Goal: Information Seeking & Learning: Check status

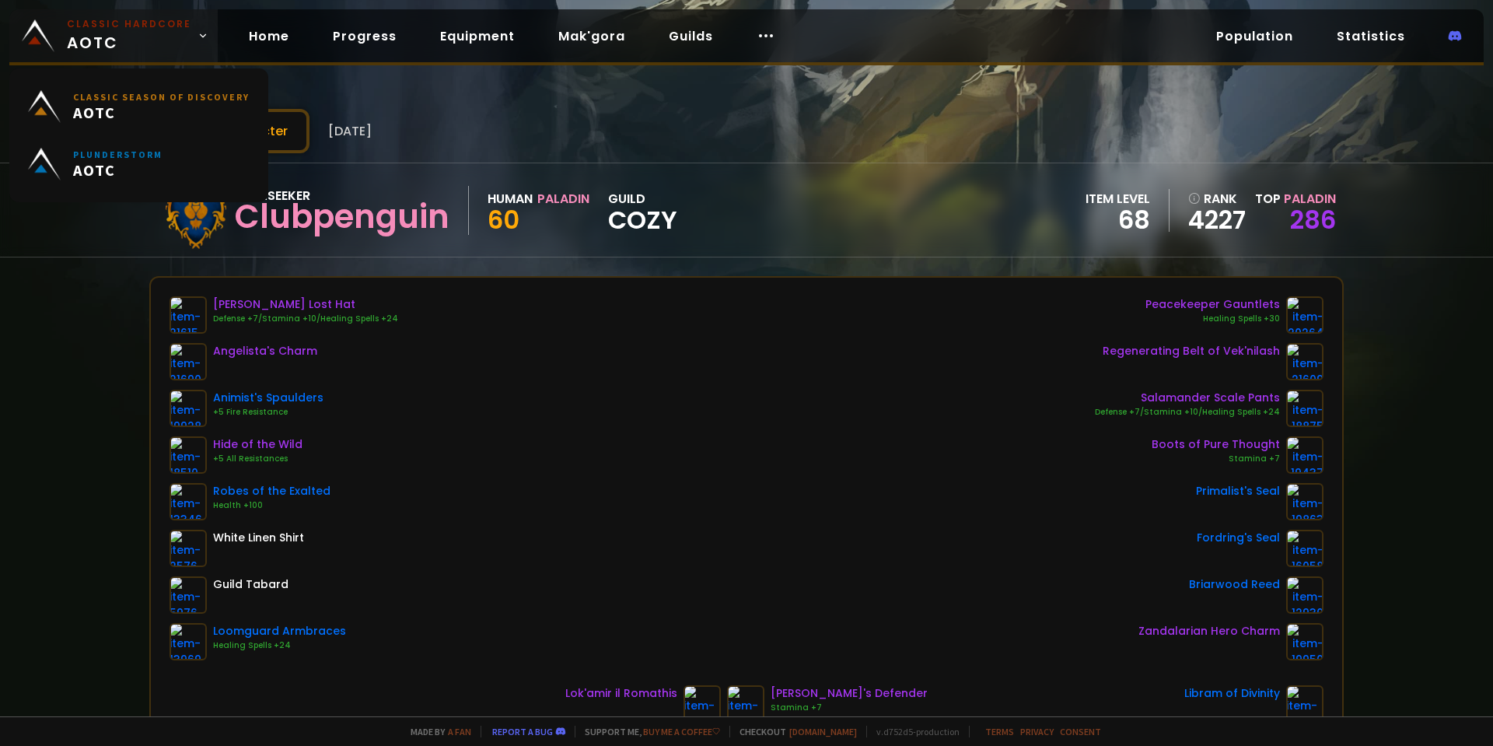
click at [142, 33] on span "Classic Hardcore AOTC" at bounding box center [129, 35] width 124 height 37
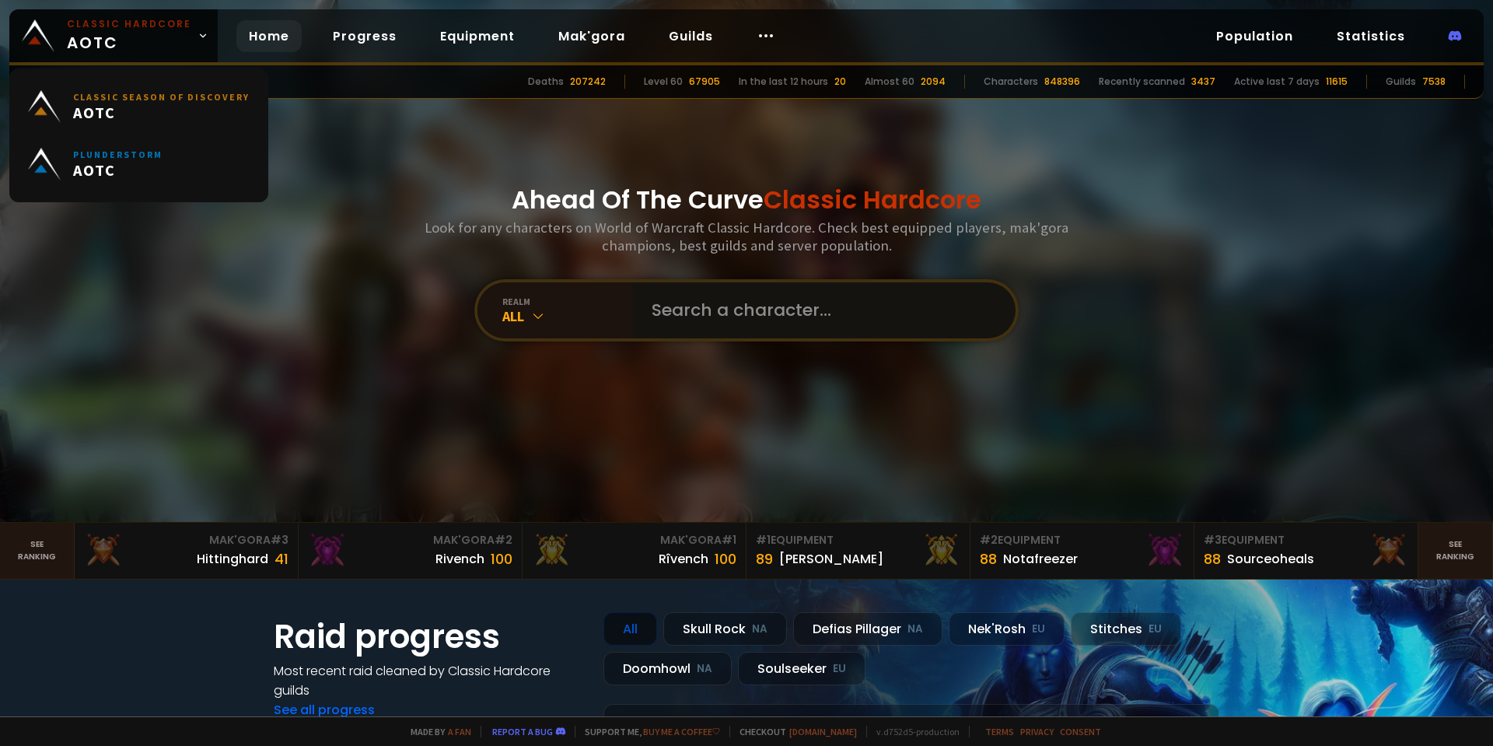
click at [712, 307] on input "text" at bounding box center [819, 310] width 355 height 56
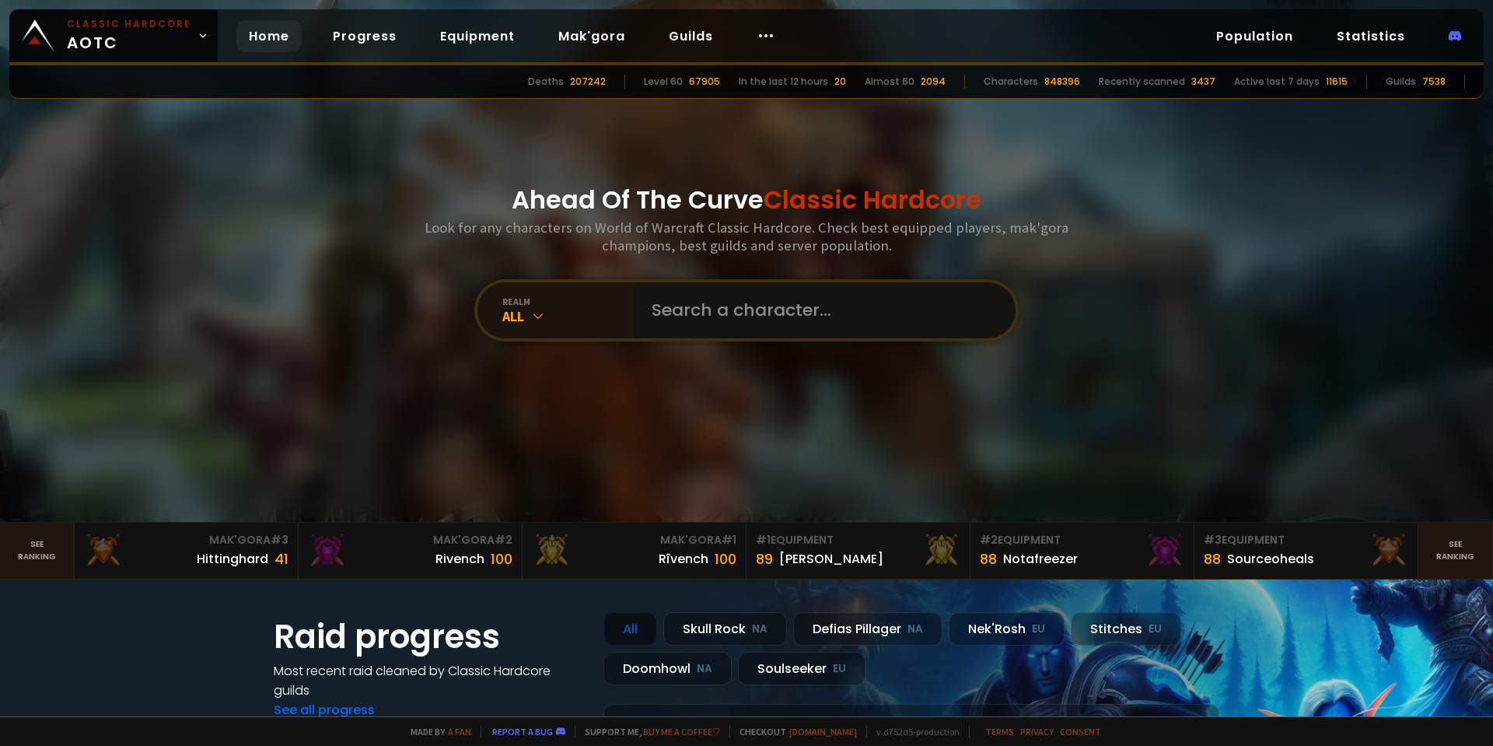
click at [771, 299] on input "text" at bounding box center [819, 310] width 355 height 56
type input "Jésus"
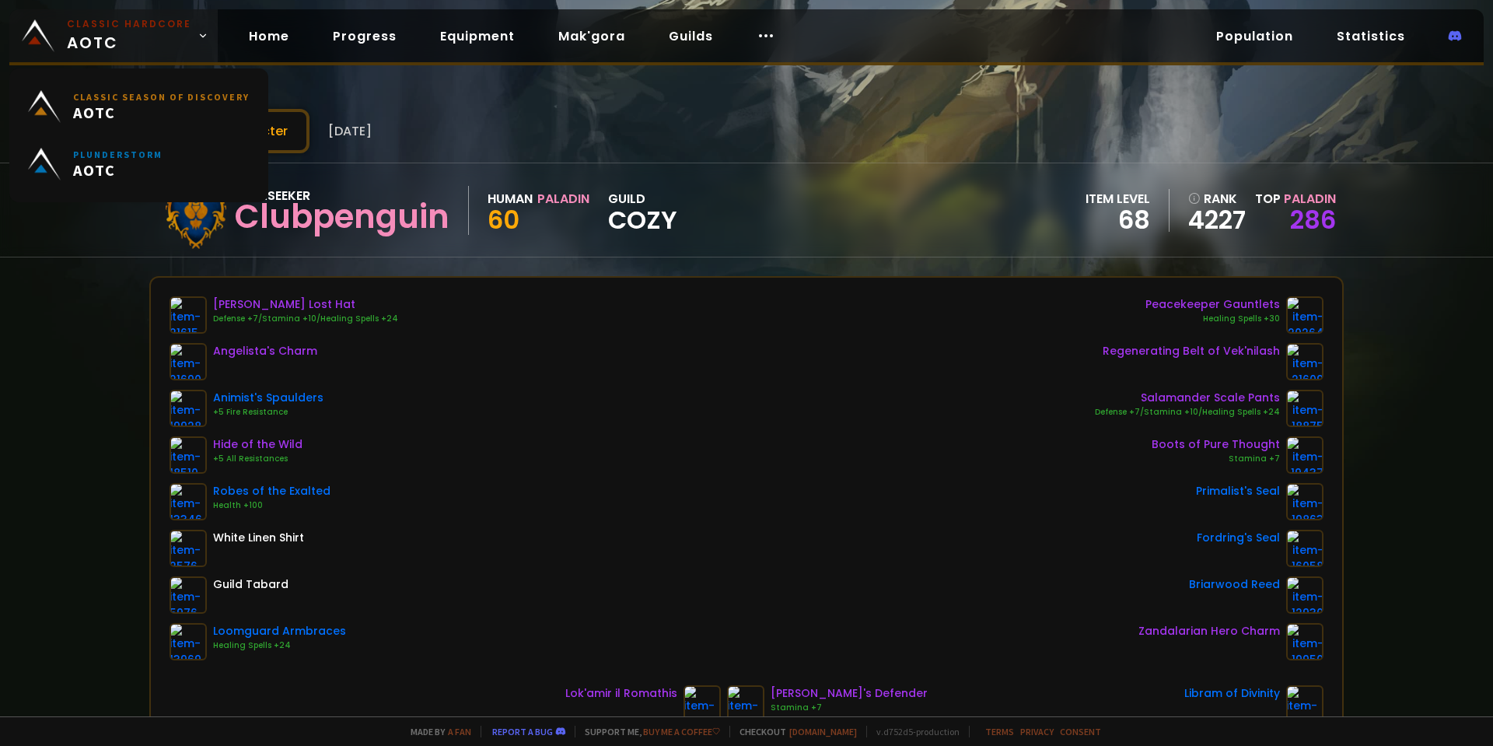
click at [146, 36] on span "Classic Hardcore AOTC" at bounding box center [129, 35] width 124 height 37
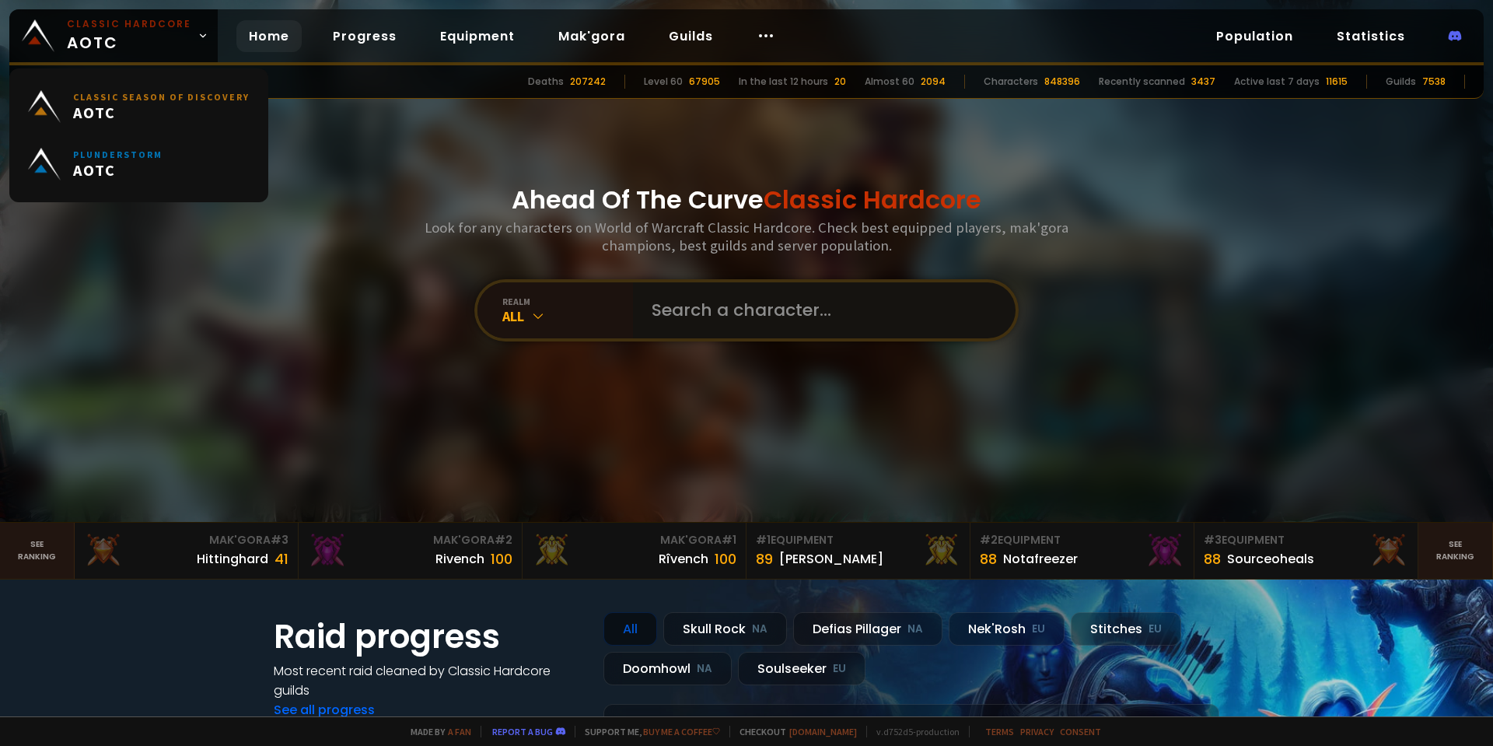
click at [737, 310] on input "text" at bounding box center [819, 310] width 355 height 56
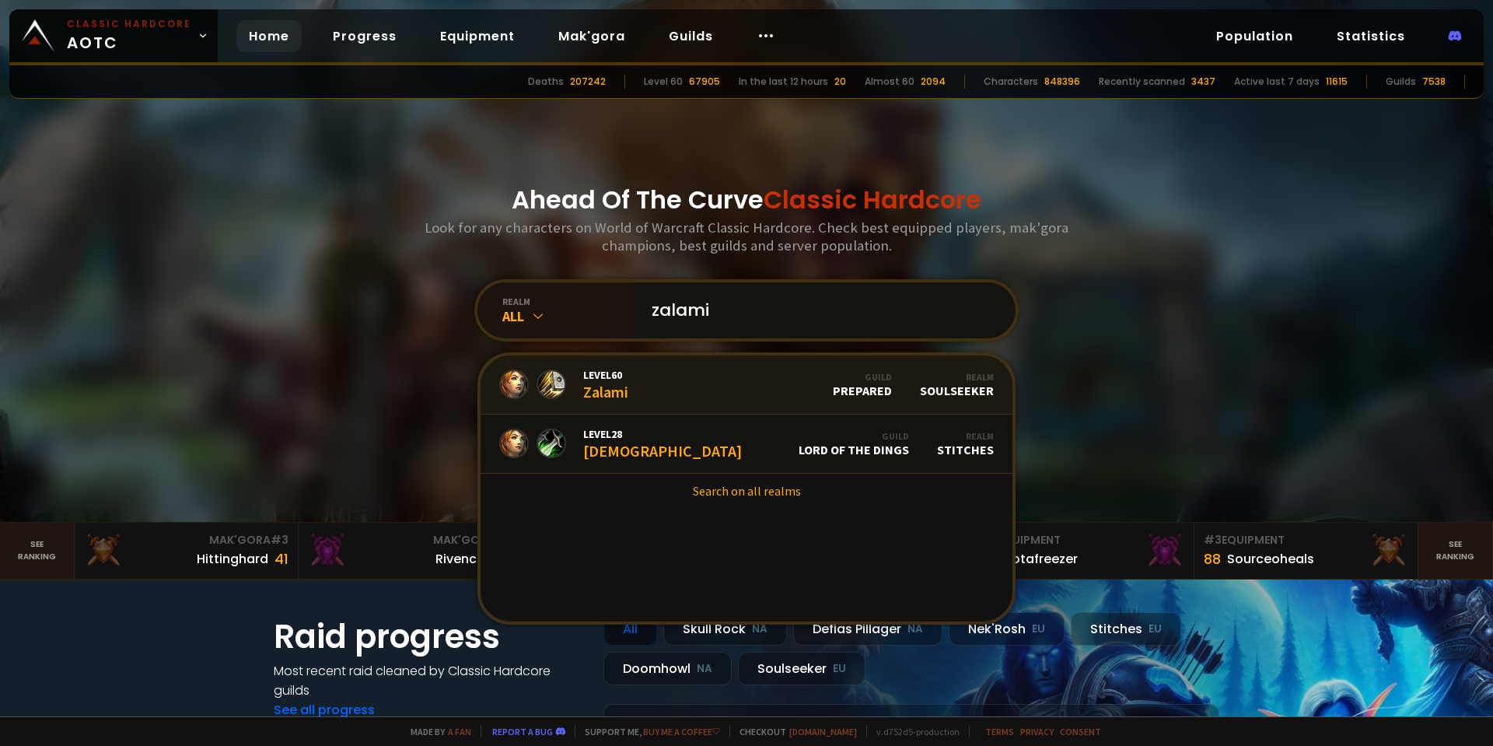
type input "zalami"
click at [754, 405] on link "Level 60 Zalami Guild Prepared Realm Soulseeker" at bounding box center [747, 384] width 532 height 59
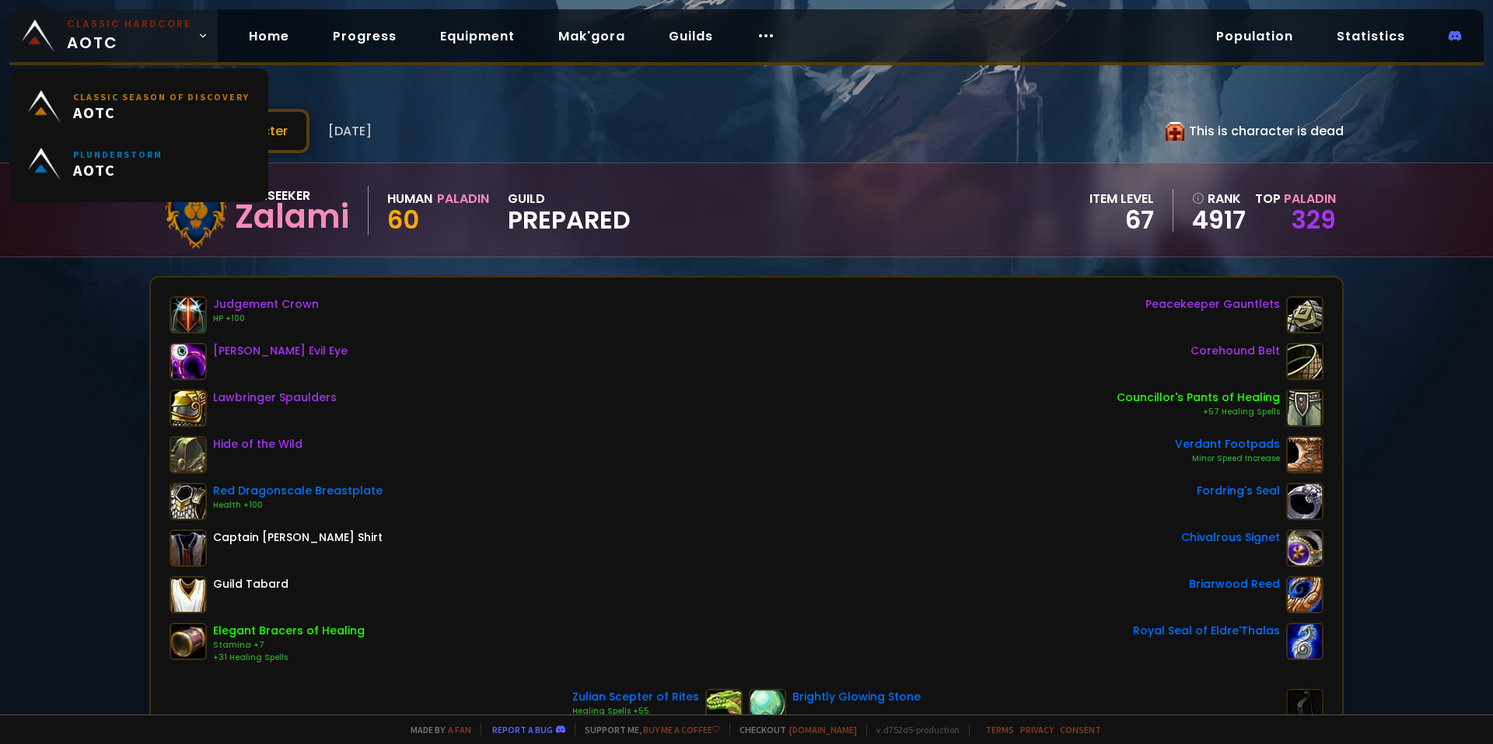
click at [51, 23] on img at bounding box center [38, 35] width 33 height 33
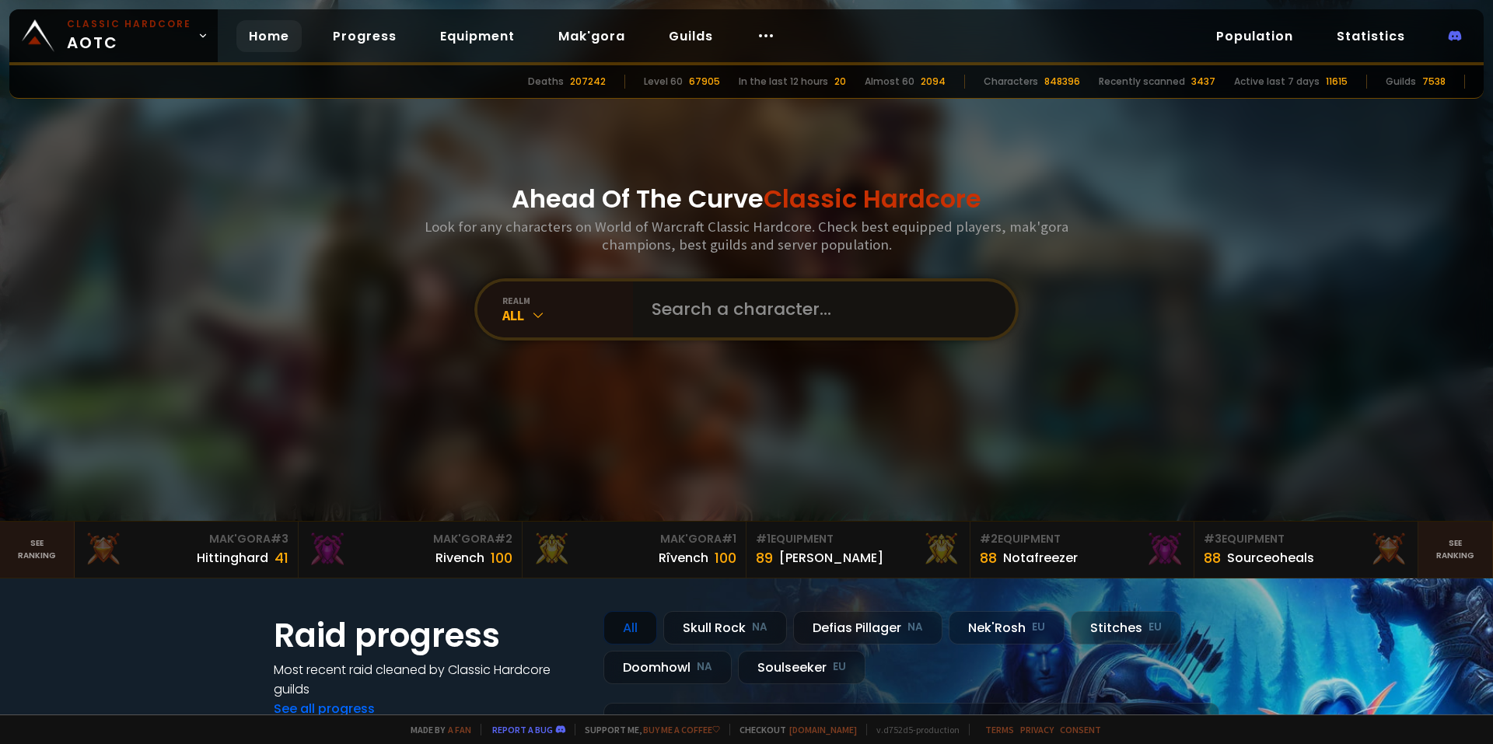
click at [702, 310] on input "text" at bounding box center [819, 310] width 355 height 56
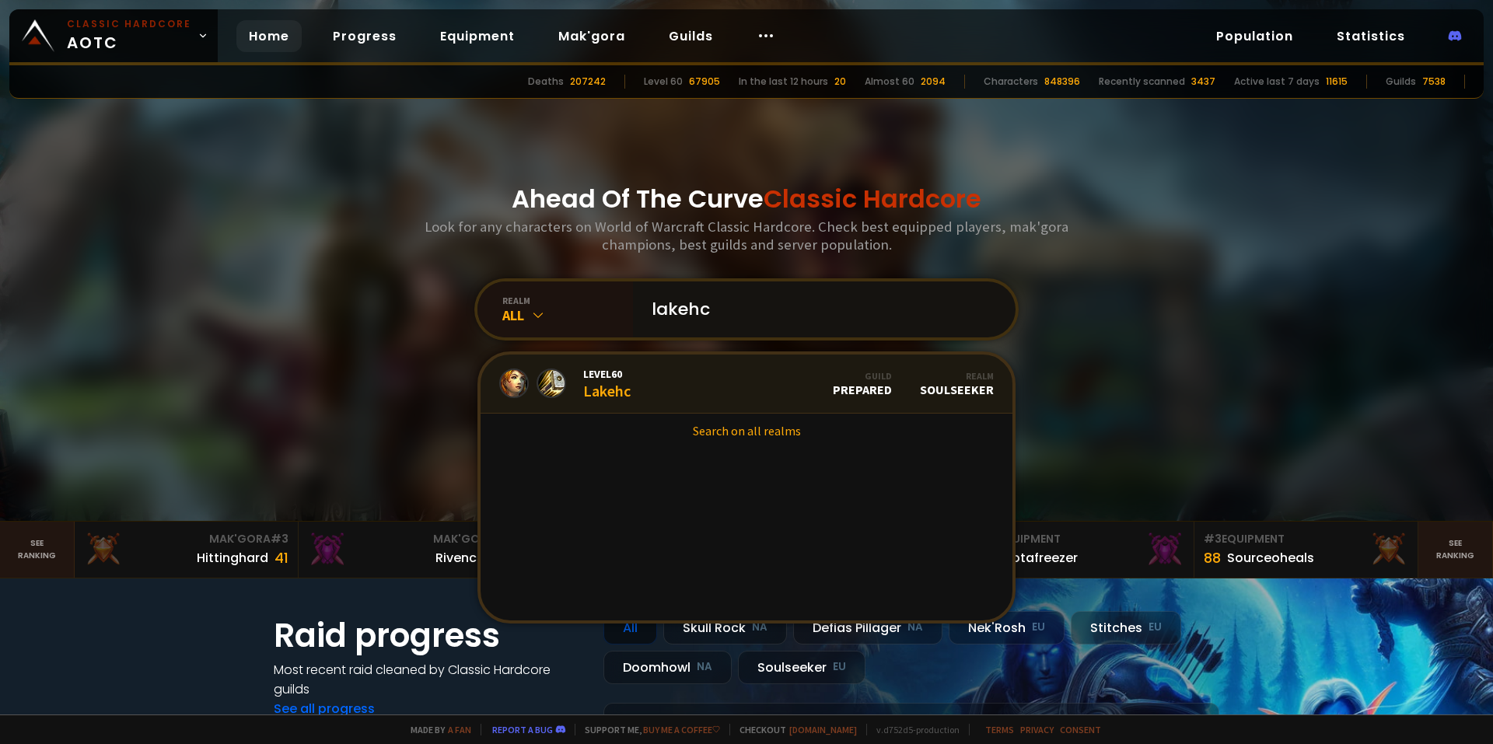
type input "lakehc"
click at [709, 399] on link "Level 60 Lakehc Guild Prepared Realm Soulseeker" at bounding box center [747, 384] width 532 height 59
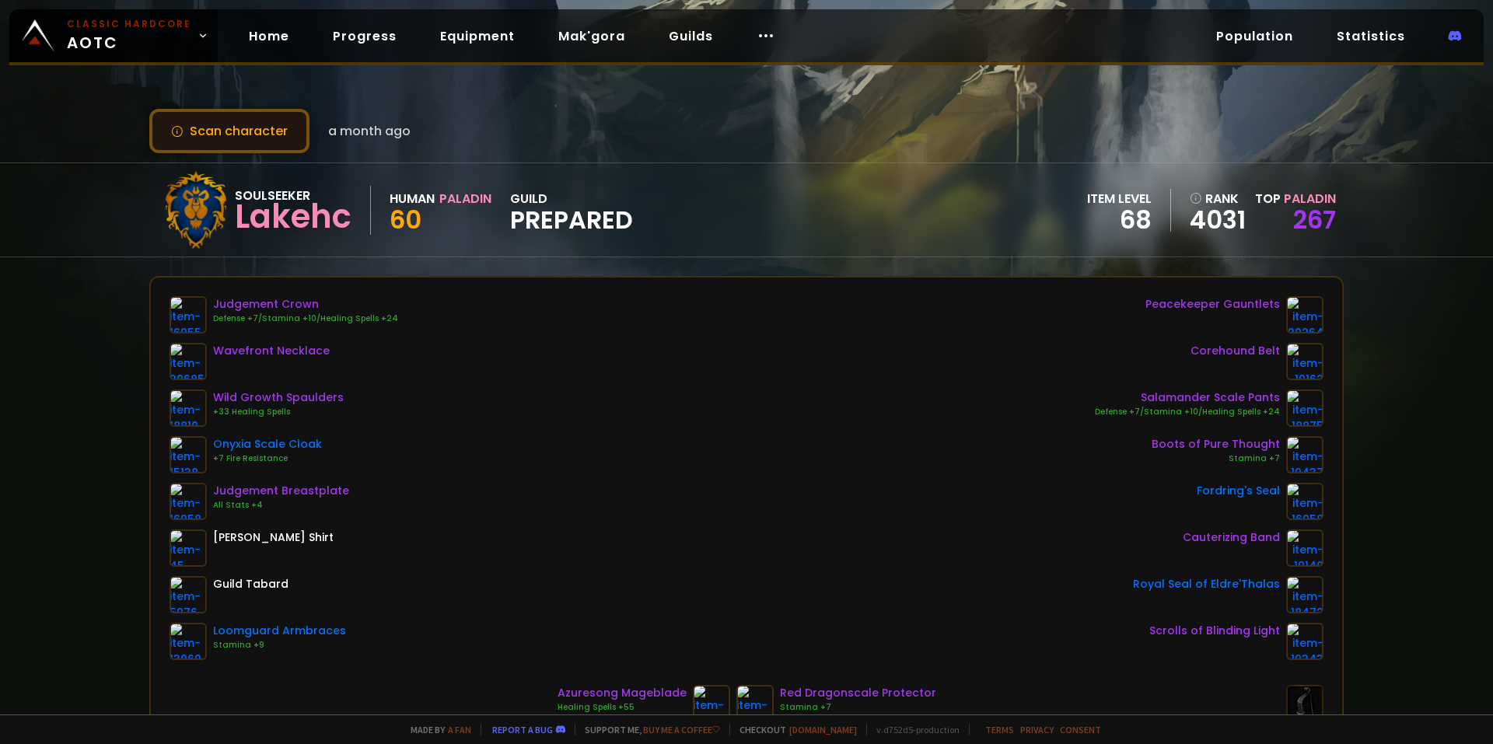
click at [221, 133] on button "Scan character" at bounding box center [229, 131] width 160 height 44
